Goal: Go to known website: Access a specific website the user already knows

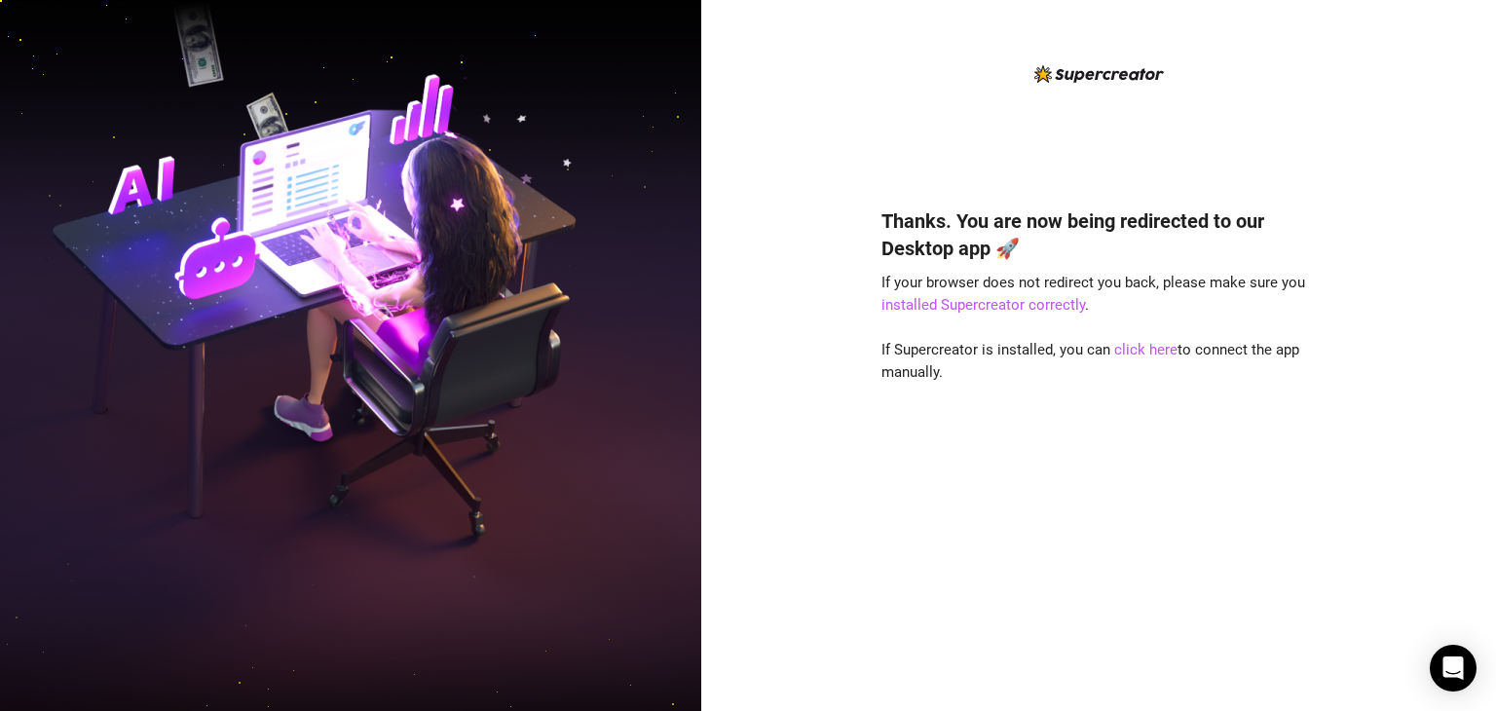
click at [1133, 361] on div "Thanks. You are now being redirected to our Desktop app 🚀 If your browser does …" at bounding box center [1098, 430] width 434 height 499
click at [1138, 352] on link "click here" at bounding box center [1145, 350] width 63 height 18
click at [1155, 350] on link "click here" at bounding box center [1145, 350] width 63 height 18
click at [1148, 352] on link "click here" at bounding box center [1145, 350] width 63 height 18
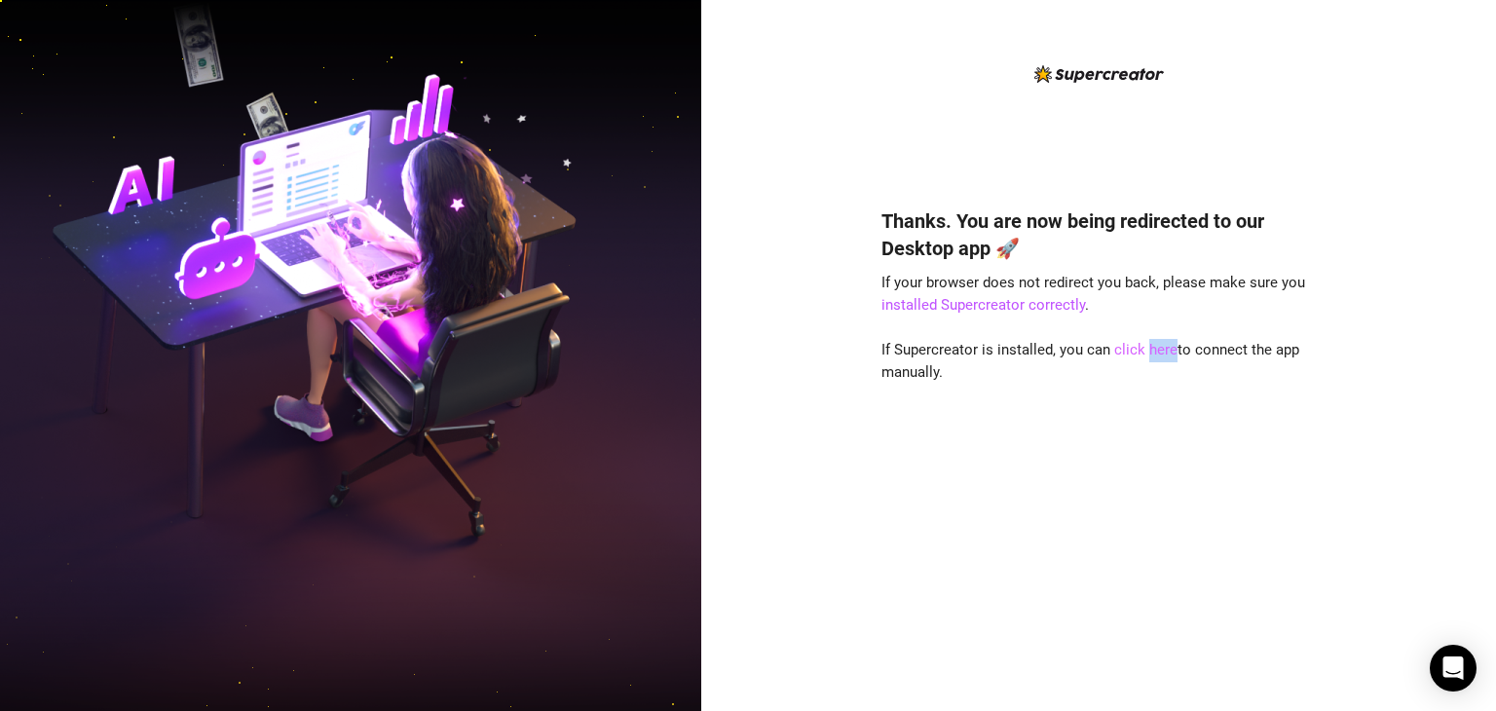
click at [1148, 352] on link "click here" at bounding box center [1145, 350] width 63 height 18
